Goal: Task Accomplishment & Management: Manage account settings

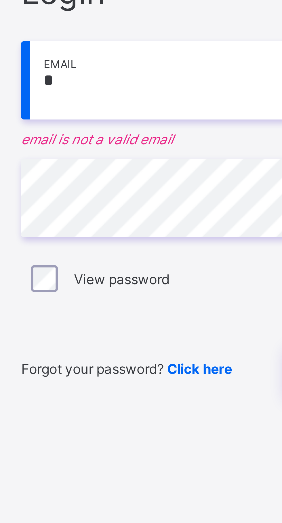
click at [127, 251] on input "*" at bounding box center [187, 241] width 149 height 20
click at [128, 251] on input "*" at bounding box center [187, 241] width 149 height 20
type input "*"
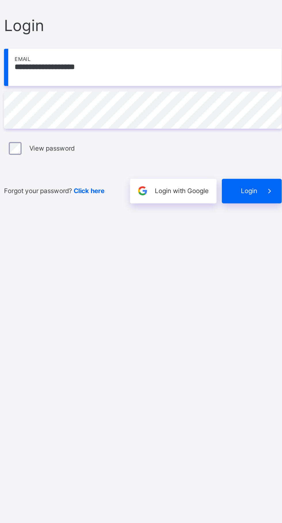
click at [216, 313] on span "Login with Google" at bounding box center [208, 311] width 29 height 4
click at [249, 313] on span "Login" at bounding box center [244, 311] width 9 height 4
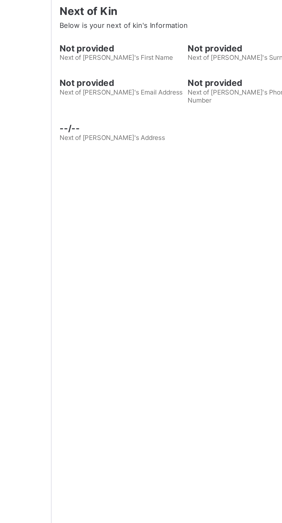
click at [124, 196] on div "Documents" at bounding box center [119, 190] width 24 height 11
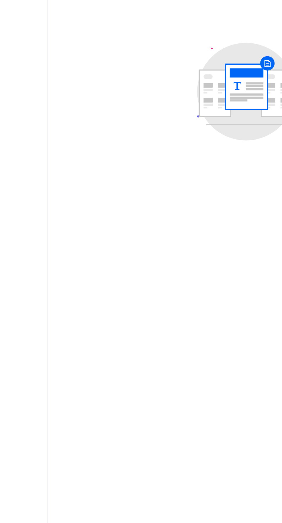
click at [86, 193] on span "Other Information" at bounding box center [90, 190] width 28 height 4
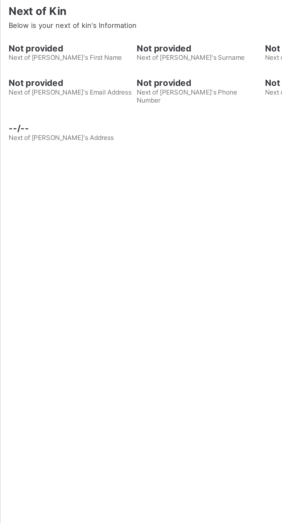
click at [120, 196] on div "Documents" at bounding box center [119, 190] width 24 height 11
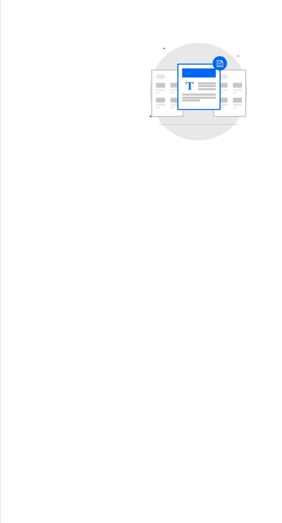
click at [181, 267] on rect at bounding box center [175, 254] width 23 height 25
click at [190, 284] on circle at bounding box center [175, 257] width 53 height 53
click at [176, 254] on rect at bounding box center [179, 252] width 9 height 1
click at [150, 164] on span "ja2503553@gmail.com" at bounding box center [162, 159] width 42 height 10
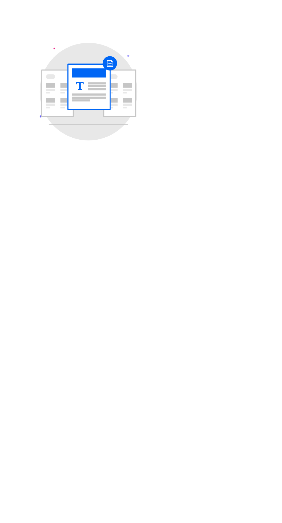
click at [221, 156] on span "Home / Contract Address" at bounding box center [217, 152] width 26 height 9
click at [180, 260] on rect at bounding box center [175, 258] width 18 height 1
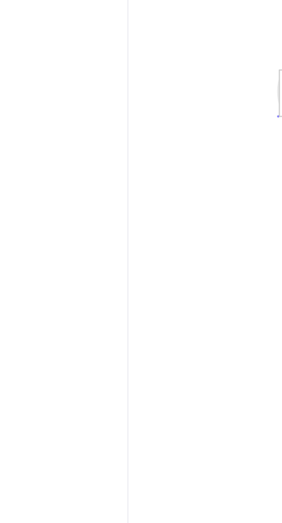
click at [89, 193] on span "Other Information" at bounding box center [90, 190] width 28 height 4
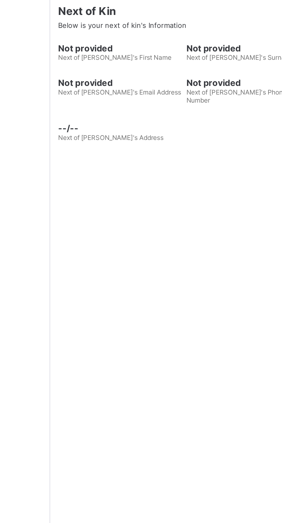
click at [116, 260] on span "Next of Kin's Email Address" at bounding box center [106, 258] width 66 height 4
click at [123, 196] on div "Documents" at bounding box center [119, 190] width 24 height 11
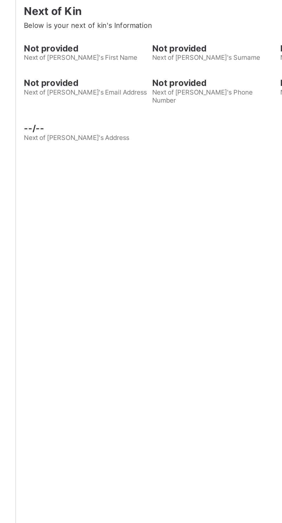
click at [151, 193] on span "Edit Requests" at bounding box center [145, 190] width 22 height 4
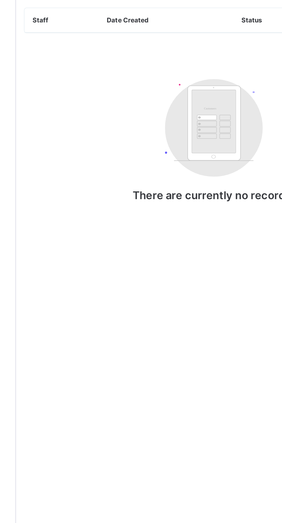
click at [82, 226] on th "Staff" at bounding box center [94, 218] width 40 height 13
click at [84, 226] on th "Staff" at bounding box center [94, 218] width 40 height 13
click at [83, 226] on th "Staff" at bounding box center [94, 218] width 40 height 13
click at [77, 226] on th "Staff" at bounding box center [94, 218] width 40 height 13
click at [81, 226] on th "Staff" at bounding box center [94, 218] width 40 height 13
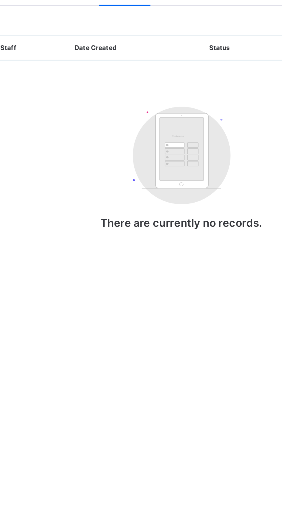
click at [177, 317] on p "There are currently no records." at bounding box center [175, 313] width 115 height 7
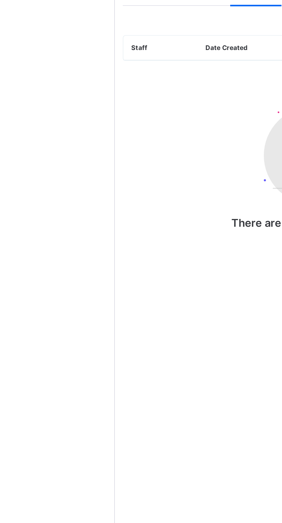
click at [80, 226] on th "Staff" at bounding box center [94, 218] width 40 height 13
click at [137, 226] on th "Date Created" at bounding box center [150, 218] width 72 height 13
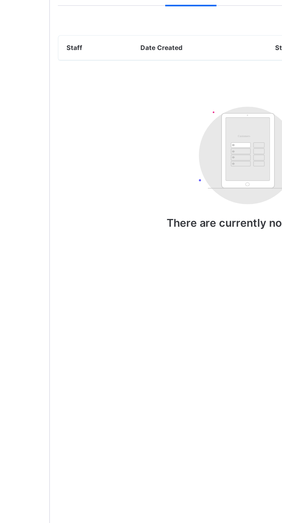
click at [88, 196] on div "Other Information" at bounding box center [90, 190] width 34 height 11
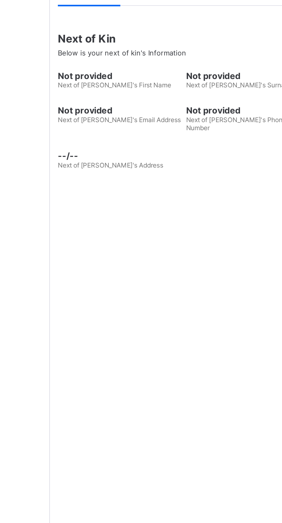
click at [118, 193] on span "Documents" at bounding box center [119, 190] width 18 height 4
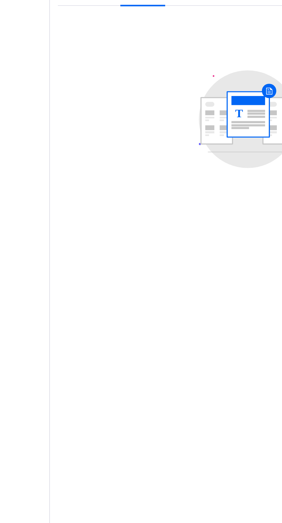
click at [171, 258] on tspan "T" at bounding box center [170, 254] width 4 height 7
click at [177, 267] on rect at bounding box center [175, 254] width 23 height 25
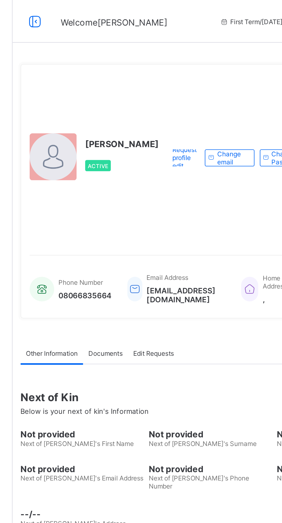
click at [181, 13] on span "First Term / 2025-2026" at bounding box center [204, 11] width 47 height 4
click at [181, 12] on span "First Term / 2025-2026" at bounding box center [204, 11] width 47 height 4
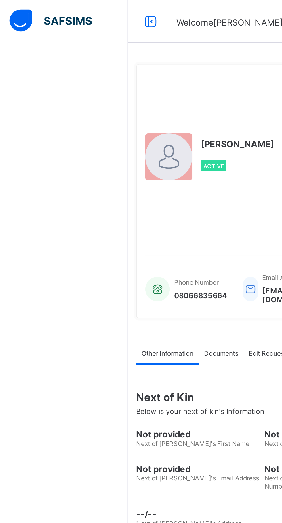
click at [108, 13] on span "Welcome Alice" at bounding box center [123, 11] width 57 height 7
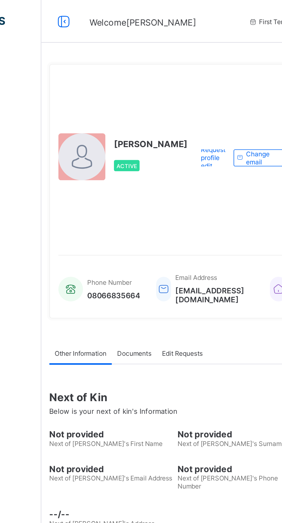
click at [152, 28] on div "James Alice Active Request profile edit Change email Change Password First Name…" at bounding box center [175, 261] width 213 height 523
click at [181, 13] on span "First Term / 2025-2026" at bounding box center [204, 11] width 47 height 4
click at [158, 9] on div "First Term / 2025-2026" at bounding box center [203, 11] width 91 height 23
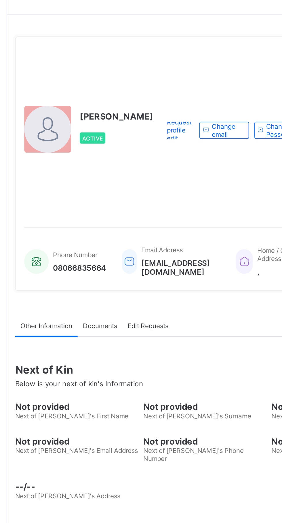
click at [155, 91] on span "Request profile edit" at bounding box center [161, 84] width 13 height 13
